Goal: Information Seeking & Learning: Learn about a topic

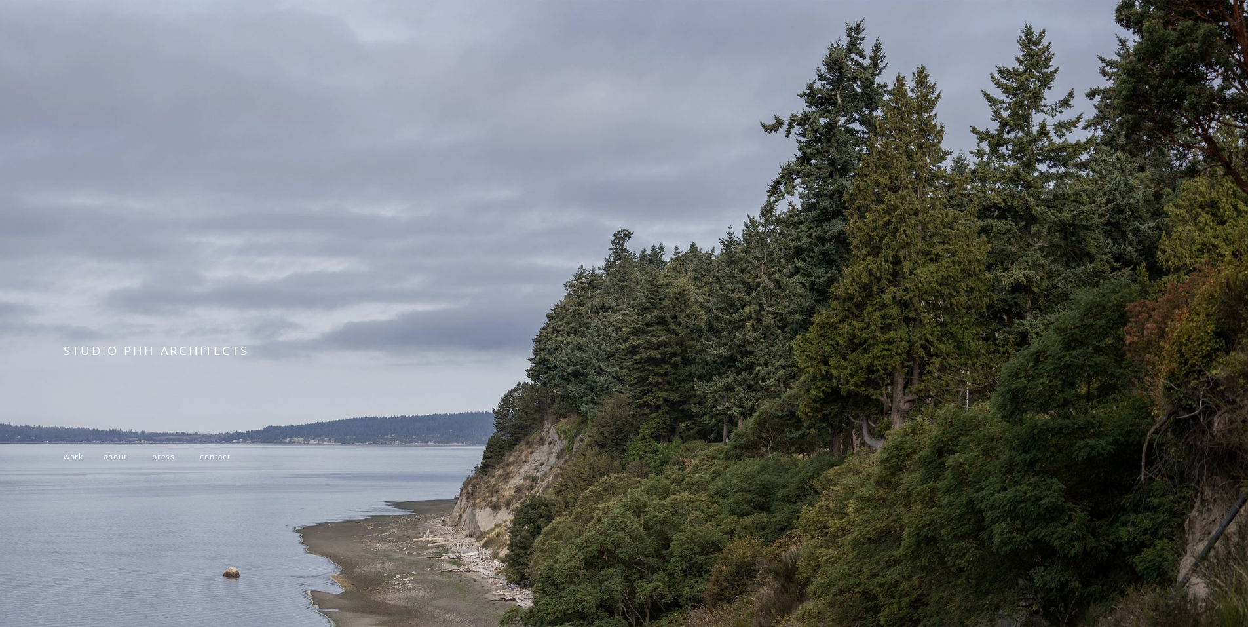
click at [110, 459] on span "about" at bounding box center [116, 456] width 24 height 10
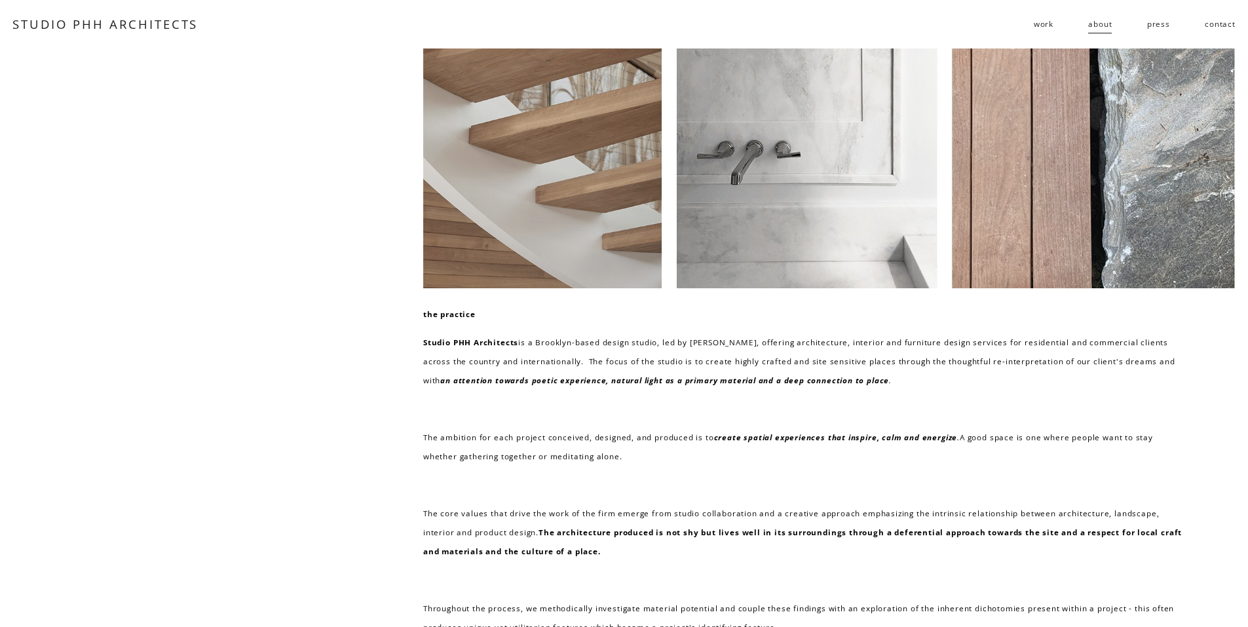
click at [1047, 23] on span "work" at bounding box center [1044, 23] width 20 height 19
click at [0, 0] on span "residential" at bounding box center [0, 0] width 0 height 0
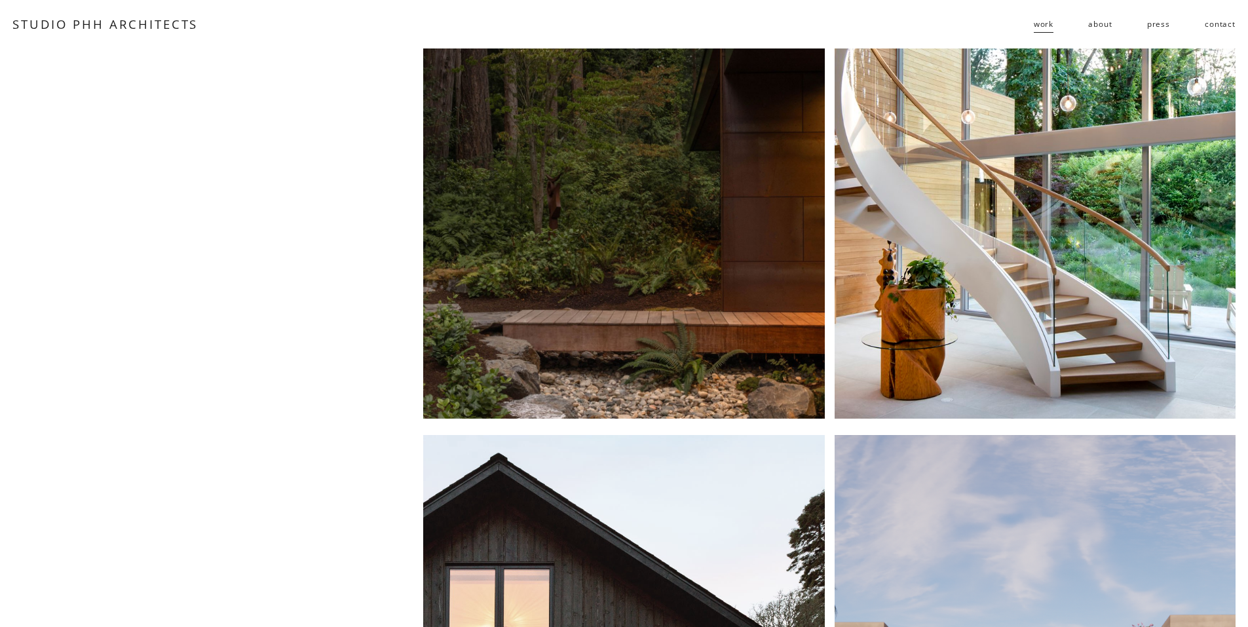
scroll to position [649, 0]
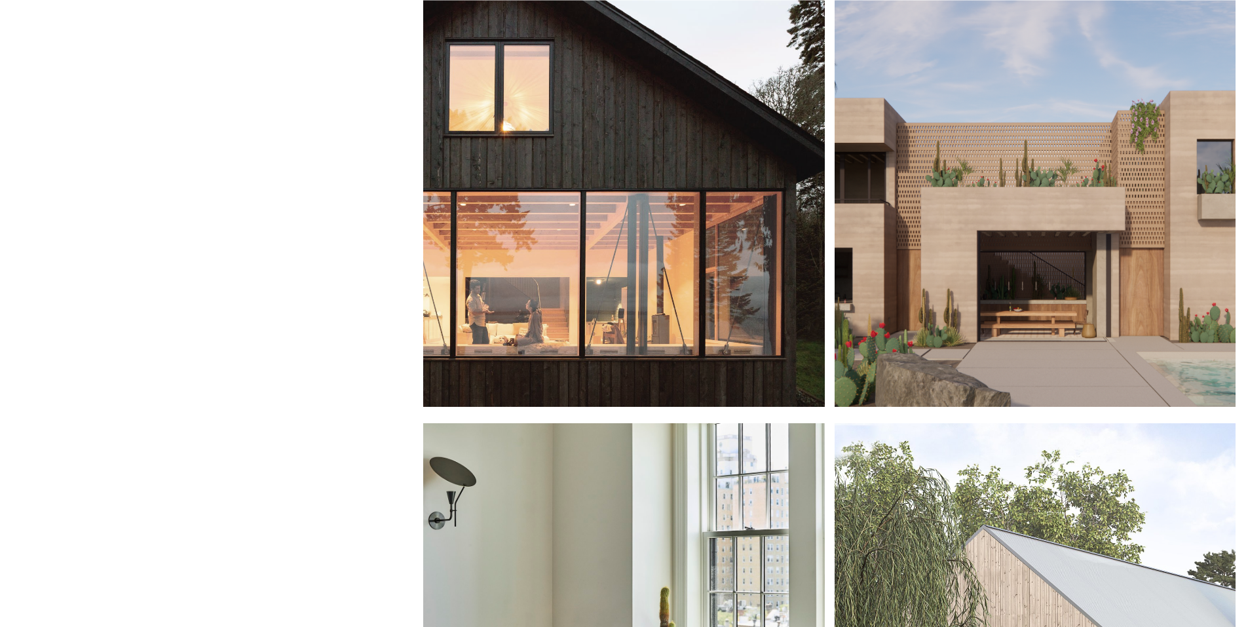
click at [653, 295] on div at bounding box center [623, 159] width 401 height 496
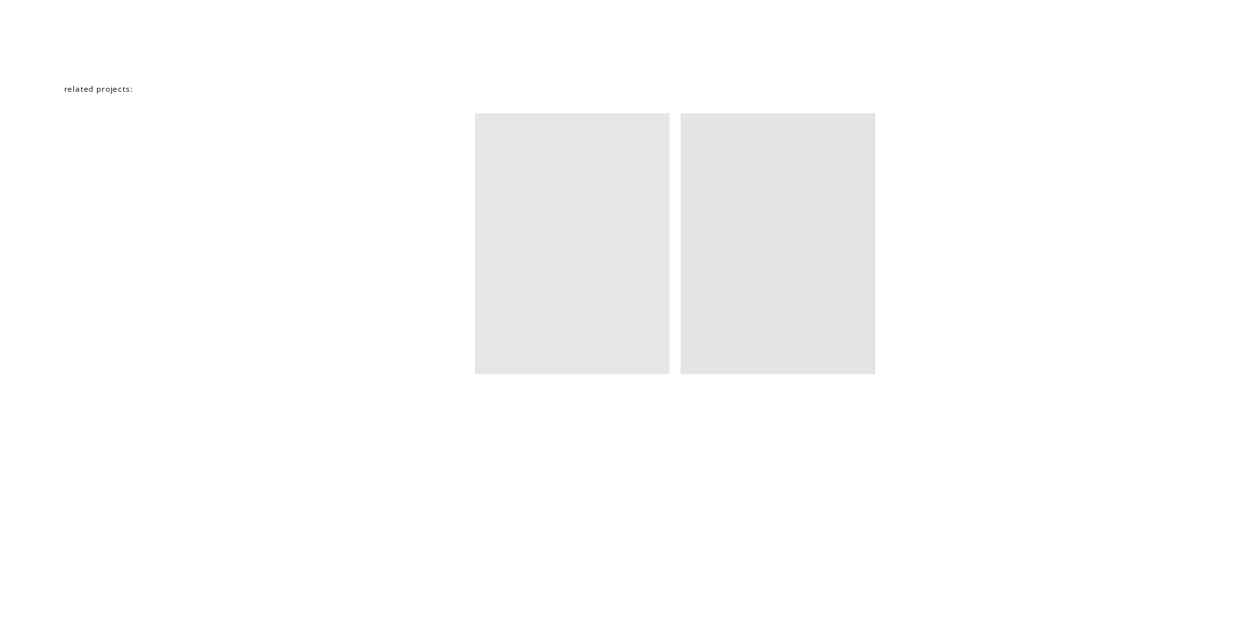
scroll to position [8910, 0]
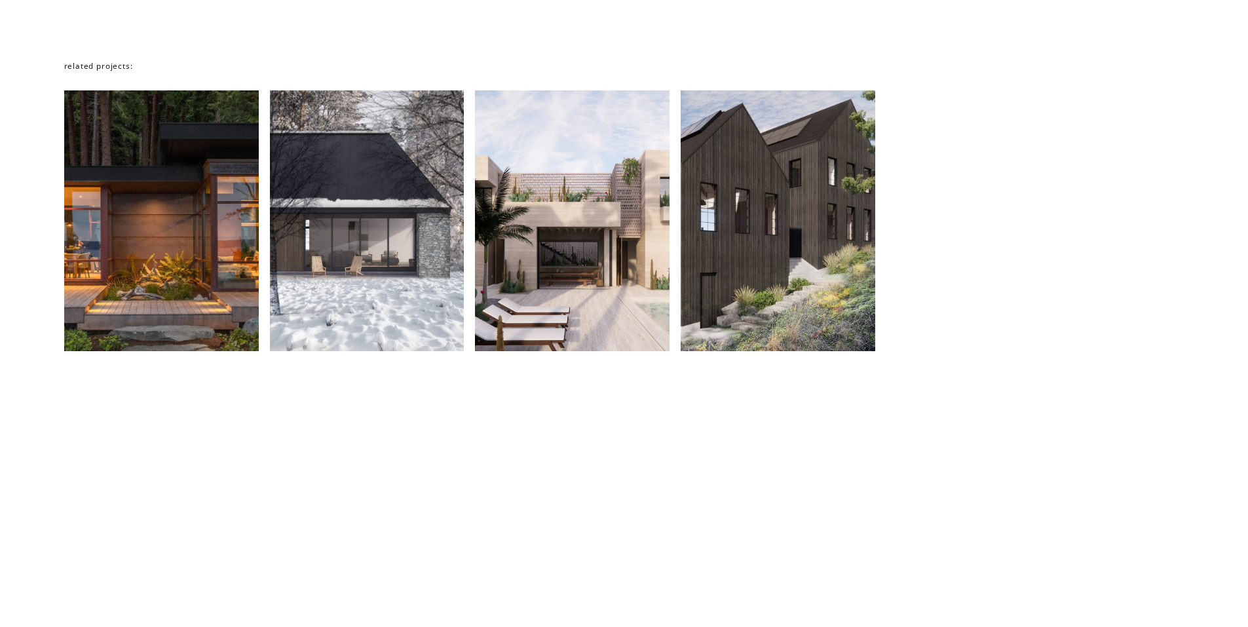
click at [180, 337] on div at bounding box center [161, 220] width 195 height 261
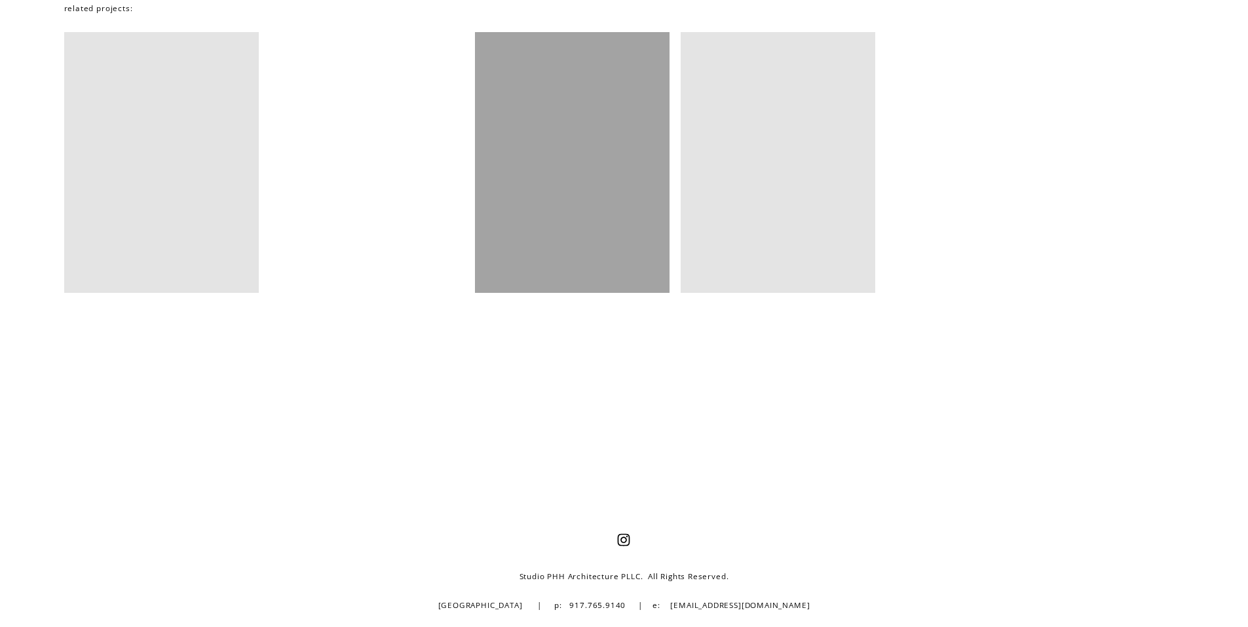
scroll to position [9742, 0]
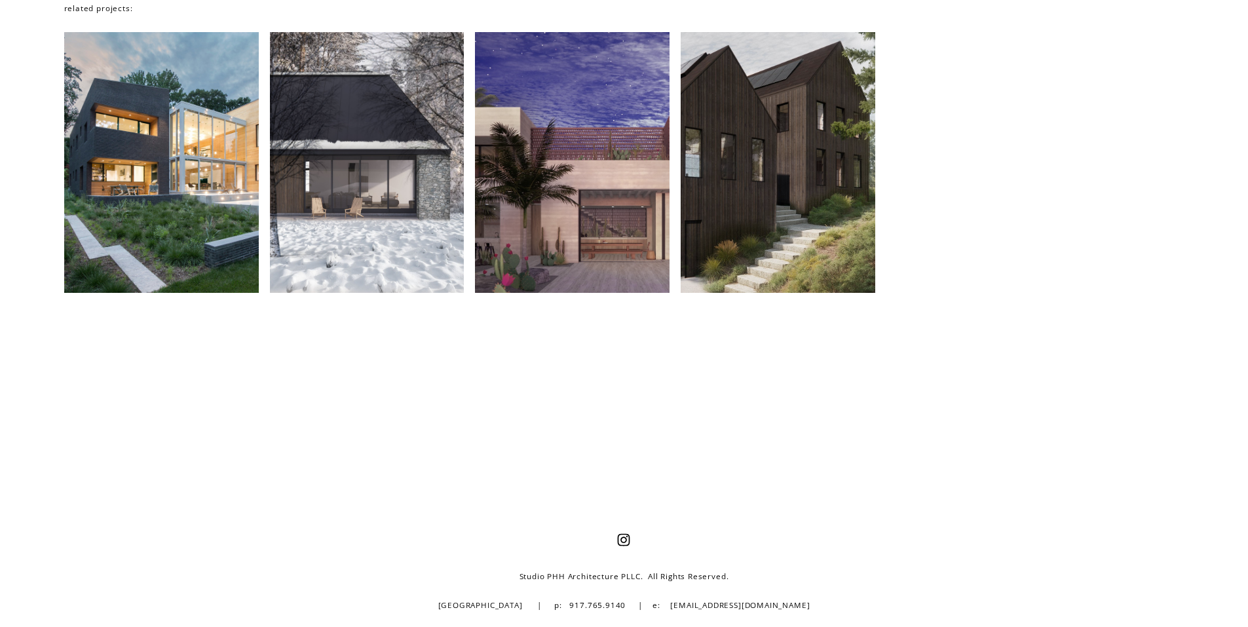
click at [184, 225] on div at bounding box center [161, 162] width 195 height 261
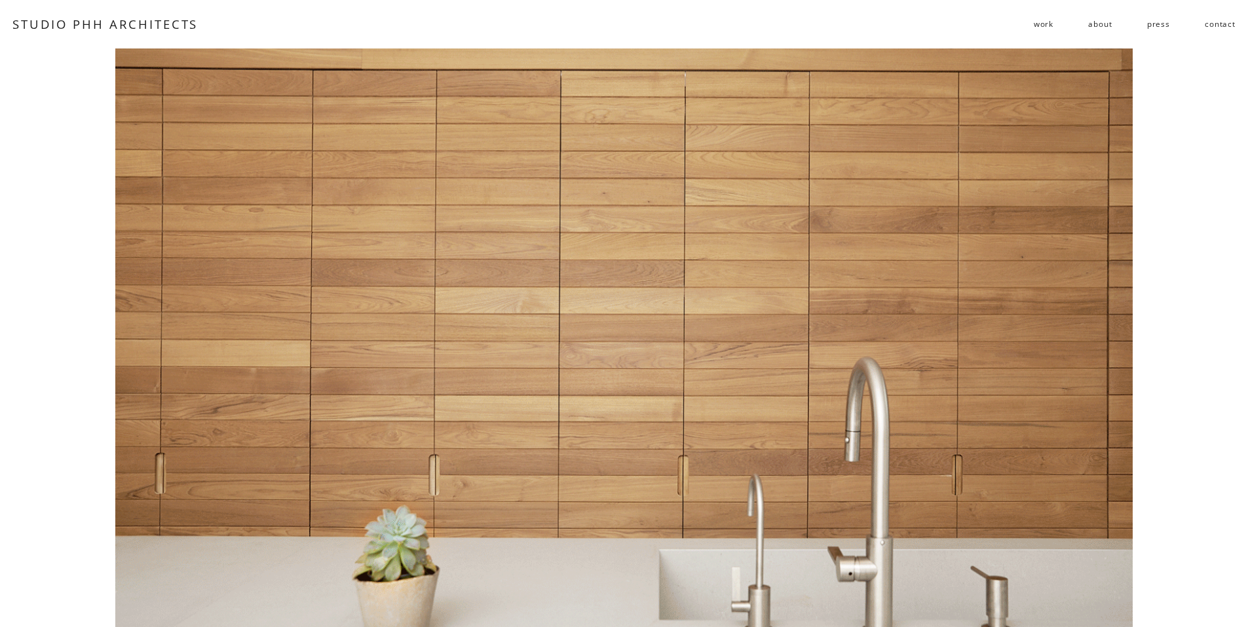
scroll to position [8910, 0]
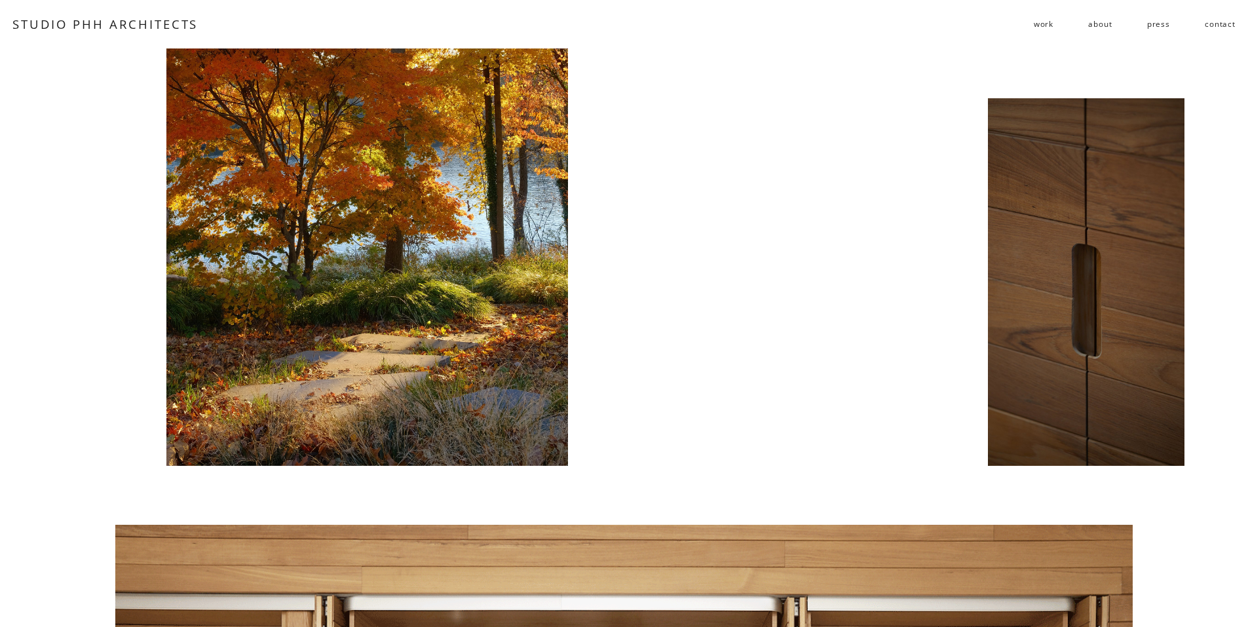
click at [1037, 18] on span "work" at bounding box center [1044, 23] width 20 height 19
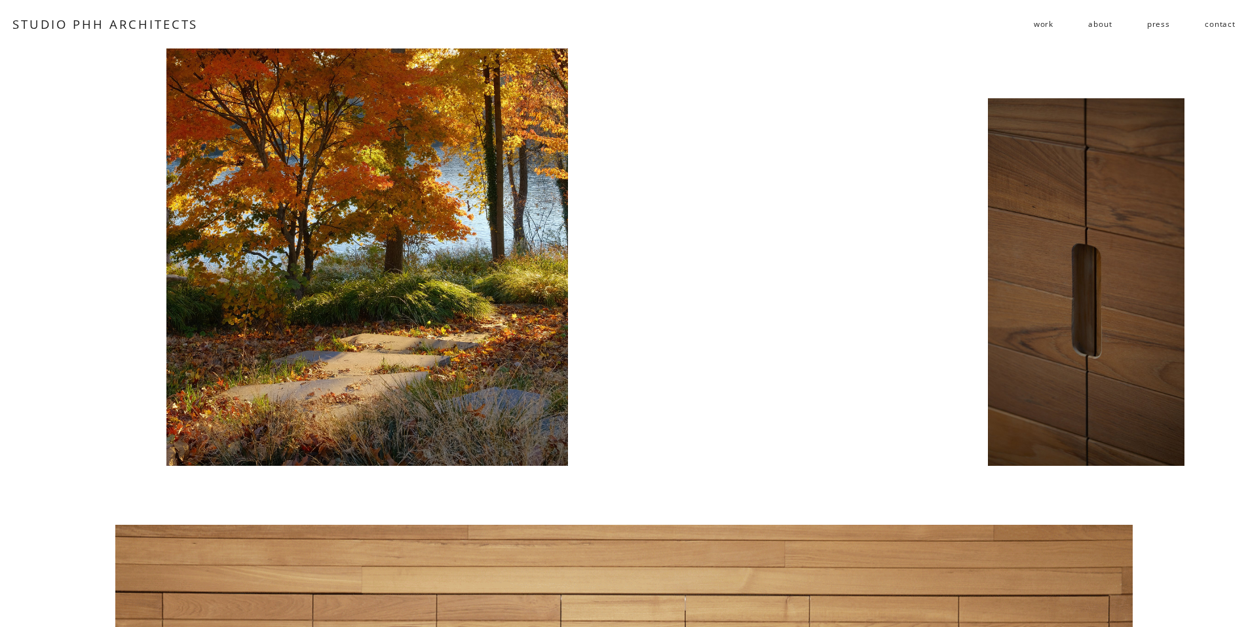
click at [0, 0] on span "residential" at bounding box center [0, 0] width 0 height 0
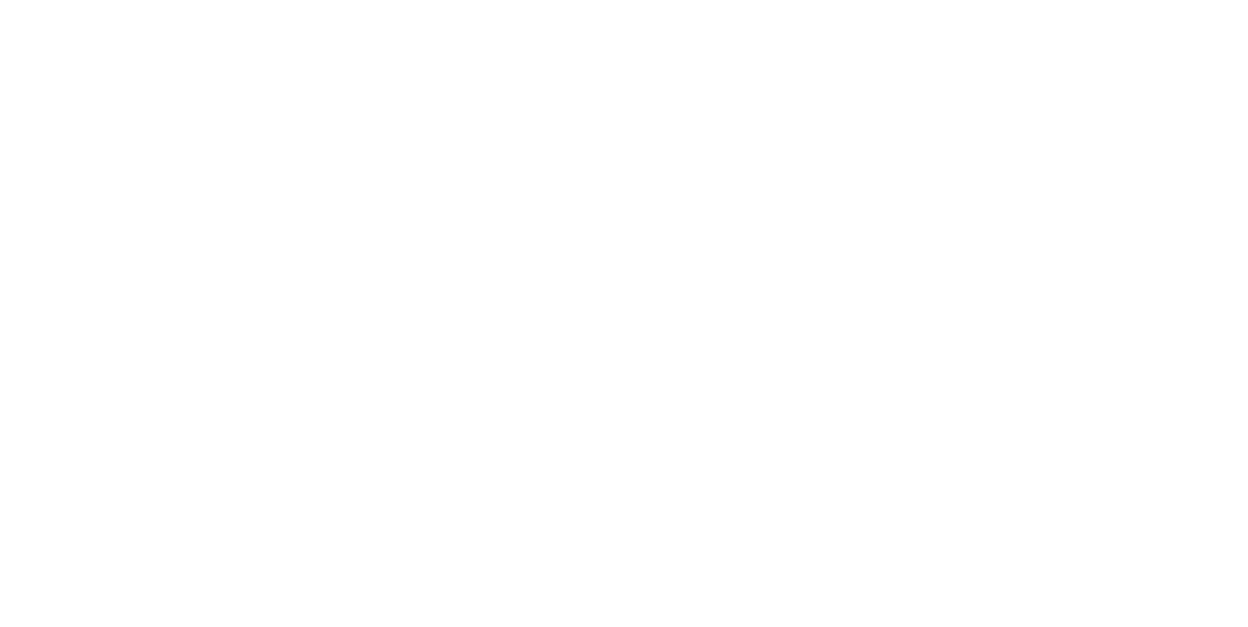
scroll to position [1179, 0]
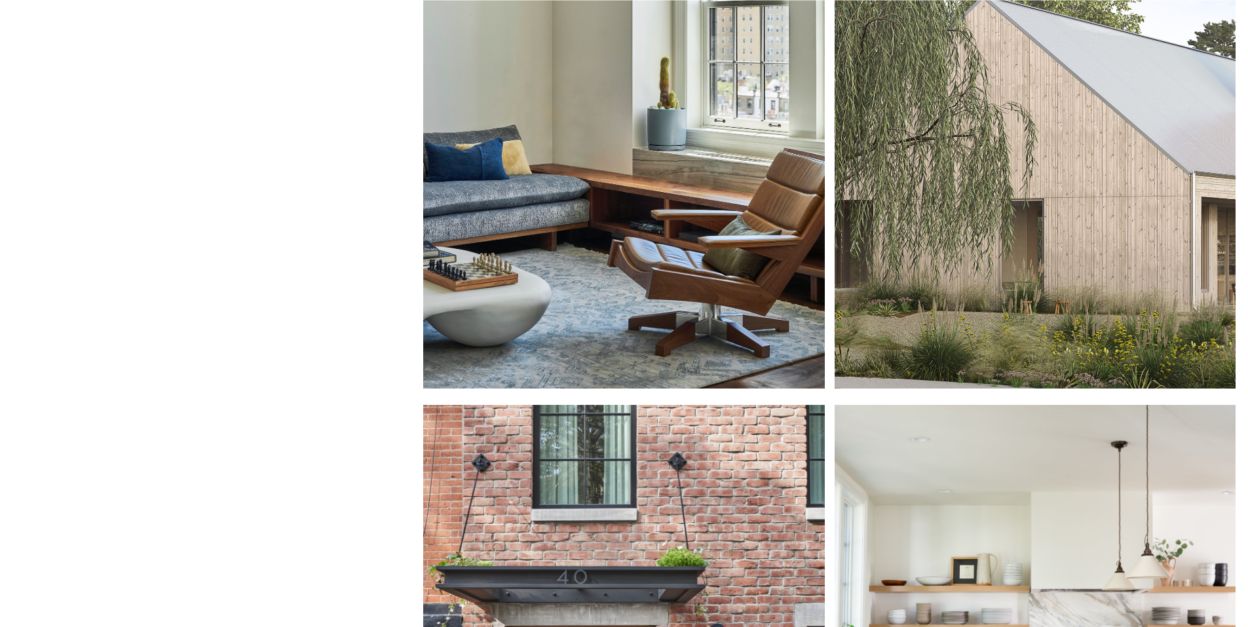
click at [1056, 343] on div at bounding box center [1035, 141] width 401 height 496
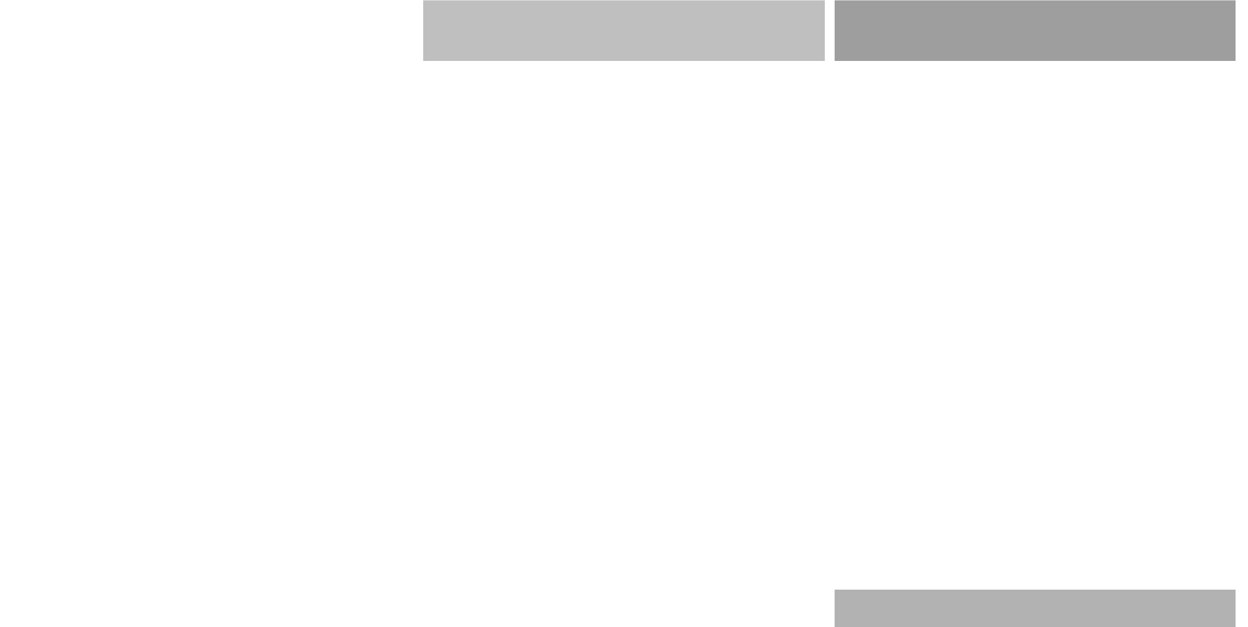
scroll to position [2490, 0]
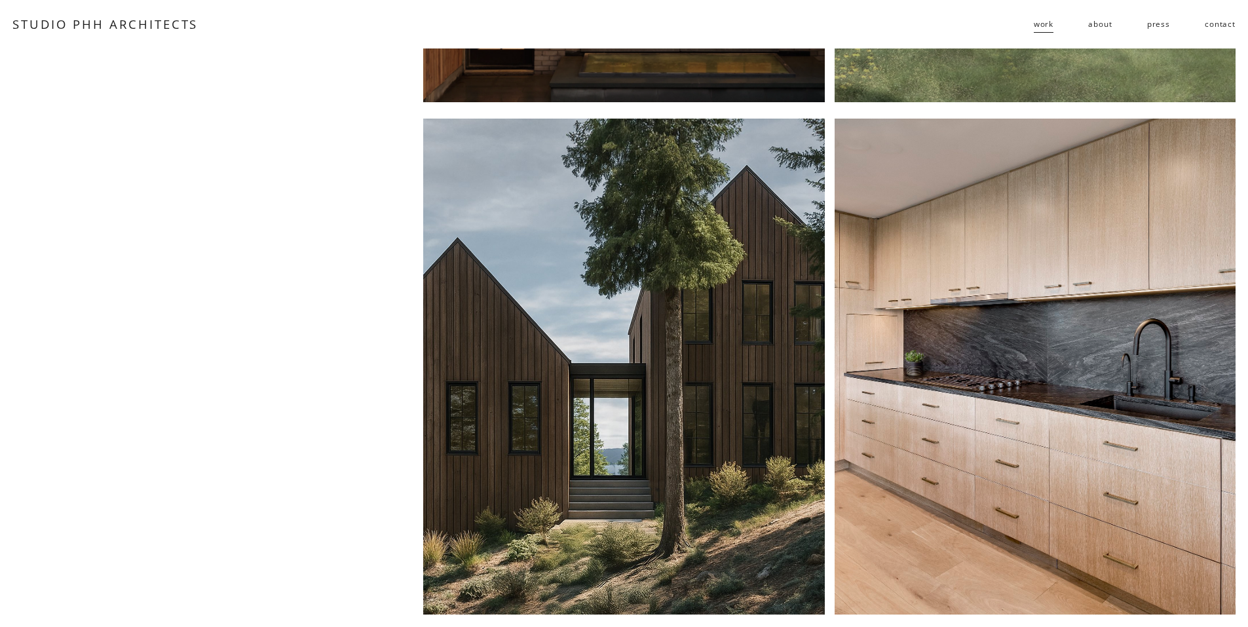
click at [668, 449] on div at bounding box center [623, 367] width 401 height 496
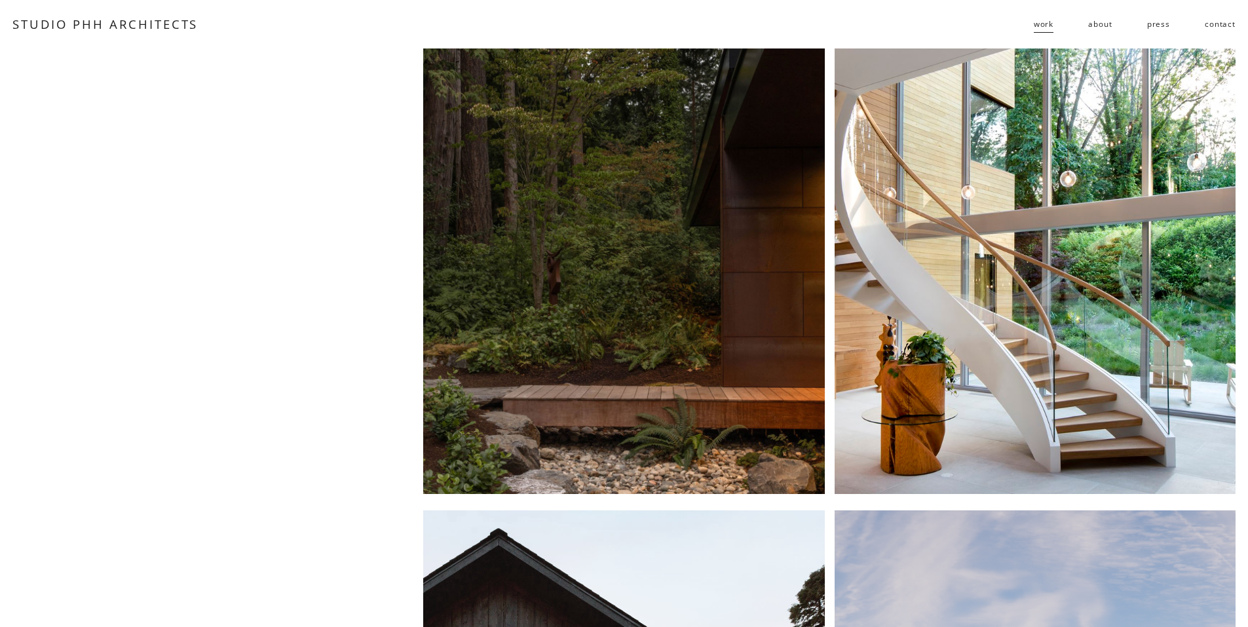
scroll to position [0, 0]
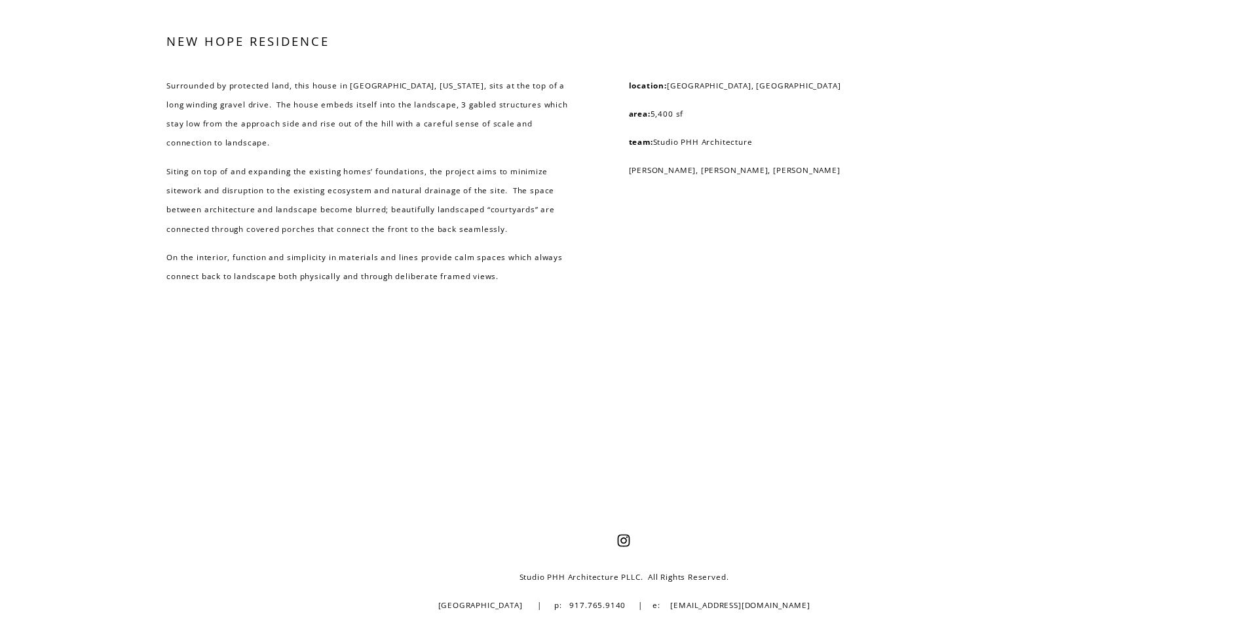
scroll to position [3824, 0]
